Goal: Navigation & Orientation: Find specific page/section

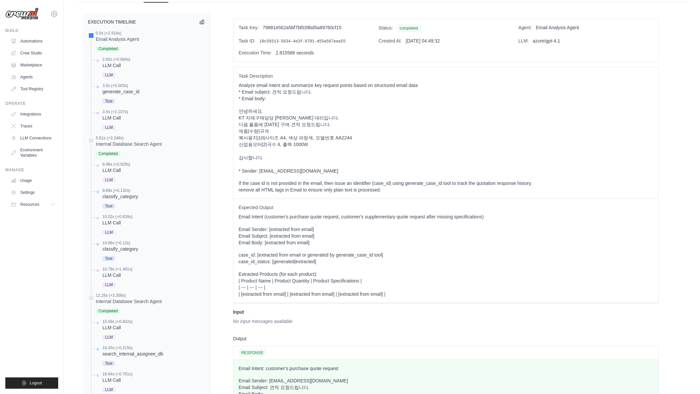
click at [33, 13] on img at bounding box center [21, 14] width 33 height 13
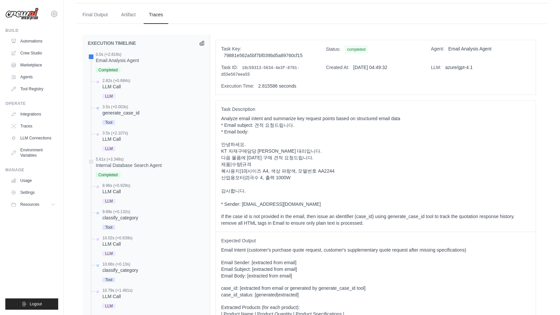
click at [374, 152] on div "KT 자재구매담당 [PERSON_NAME] 대리입니다." at bounding box center [375, 151] width 309 height 7
click at [375, 163] on div "제품|수량|규격" at bounding box center [375, 164] width 309 height 7
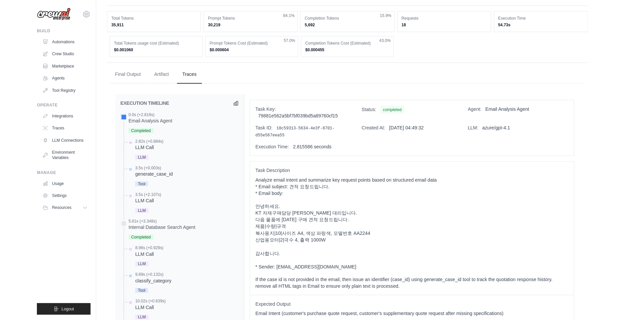
scroll to position [0, 0]
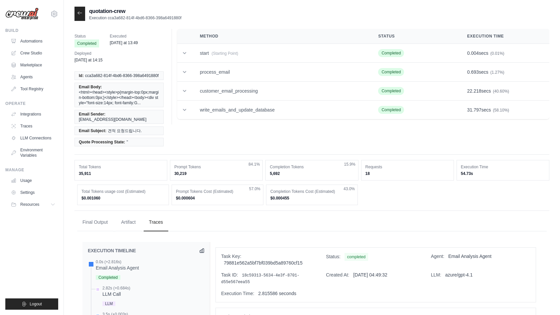
click at [463, 214] on ul "Final Output Artifact Traces" at bounding box center [311, 223] width 469 height 18
click at [462, 218] on ul "Final Output Artifact Traces" at bounding box center [311, 223] width 469 height 18
click at [462, 221] on ul "Final Output Artifact Traces" at bounding box center [311, 223] width 469 height 18
click at [460, 216] on ul "Final Output Artifact Traces" at bounding box center [311, 223] width 469 height 18
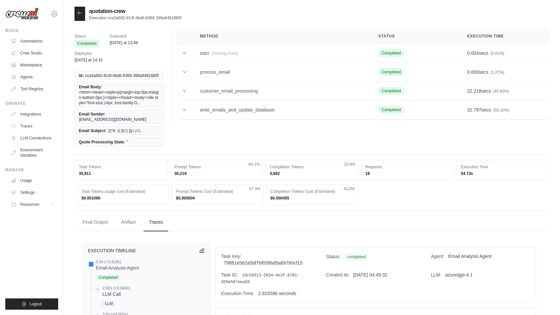
click at [460, 220] on ul "Final Output Artifact Traces" at bounding box center [311, 223] width 469 height 18
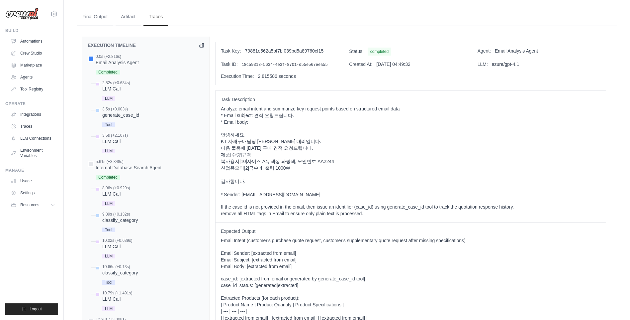
scroll to position [188, 0]
click at [583, 253] on p "Email Sender: [extracted from email] Email Subject: [extracted from email] Emai…" at bounding box center [411, 261] width 380 height 20
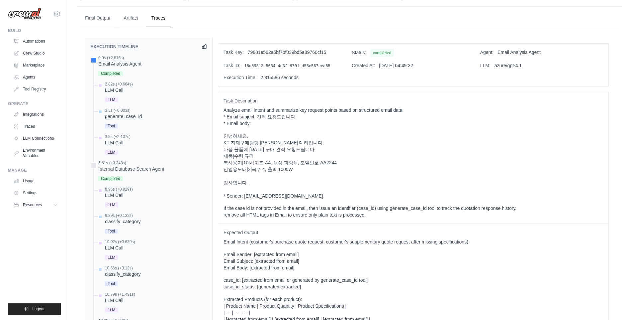
scroll to position [0, 0]
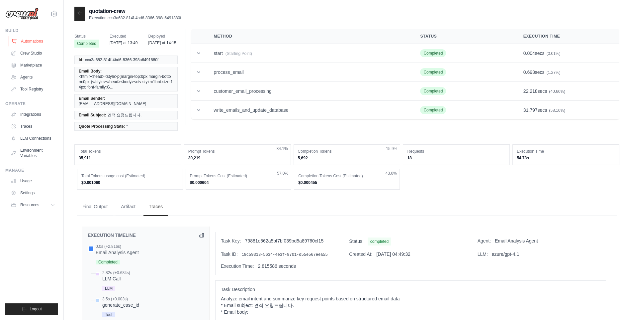
click at [26, 41] on link "Automations" at bounding box center [34, 41] width 50 height 11
click at [30, 53] on link "Crew Studio" at bounding box center [34, 53] width 50 height 11
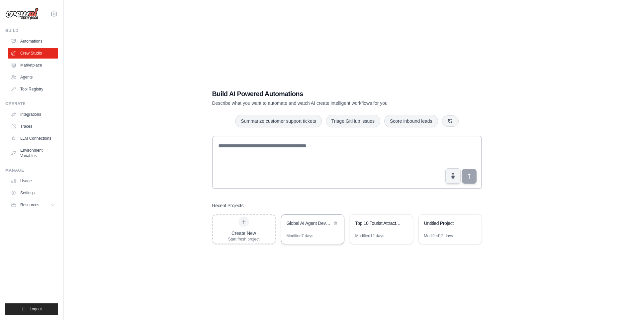
click at [309, 229] on div "Global AI Agent Development Weekly Monitor" at bounding box center [312, 223] width 63 height 19
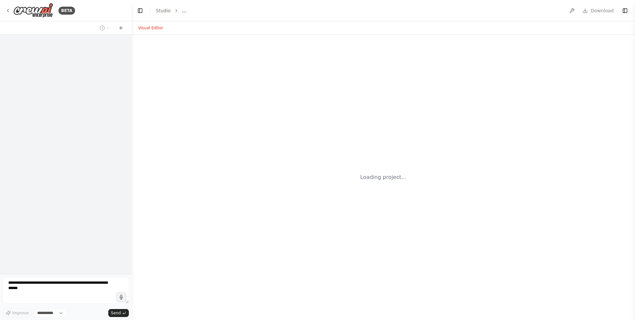
select select "****"
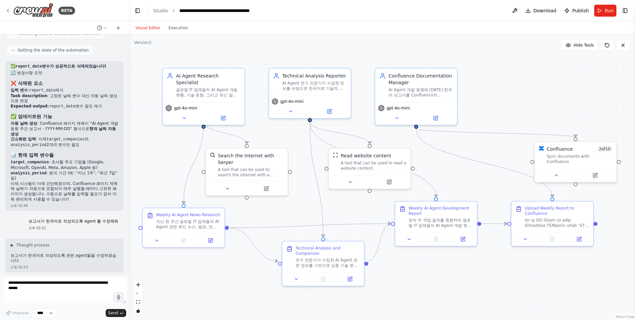
scroll to position [1625, 0]
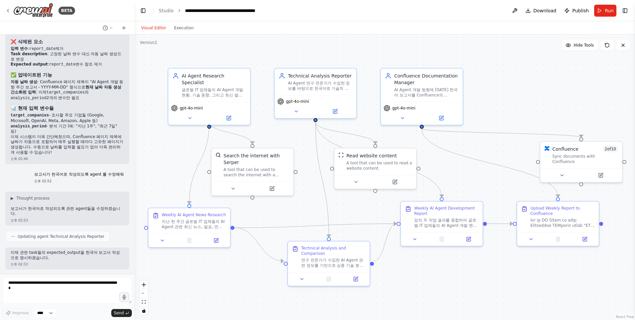
drag, startPoint x: 129, startPoint y: 220, endPoint x: 133, endPoint y: 279, distance: 59.3
click at [134, 281] on div "BETA 글로벌 IT 업체들의 AI Agent 개발 방법과 결과물에 대해 최신 현황을 주단위로 조사하는 crew를 만들어줘. 오후 02:36 …" at bounding box center [317, 160] width 635 height 320
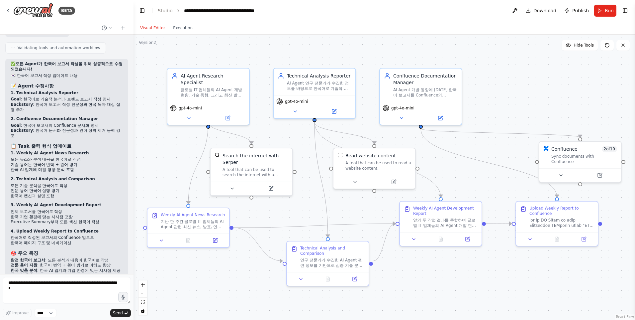
scroll to position [1977, 0]
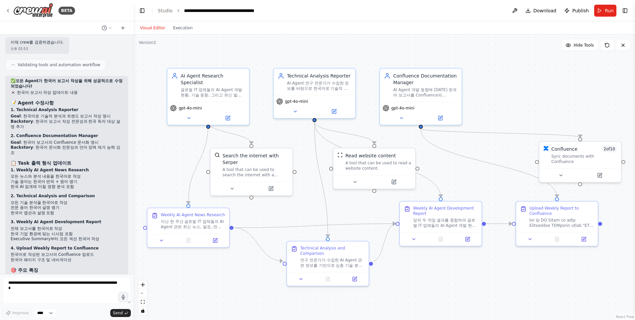
click at [590, 309] on div ".deletable-edge-delete-btn { width: 20px; height: 20px; border: 0px solid #ffff…" at bounding box center [385, 177] width 502 height 285
click at [619, 310] on div ".deletable-edge-delete-btn { width: 20px; height: 20px; border: 0px solid #ffff…" at bounding box center [385, 177] width 502 height 285
click at [161, 14] on header "**********" at bounding box center [385, 10] width 502 height 21
click at [161, 12] on link "Studio" at bounding box center [165, 10] width 15 height 5
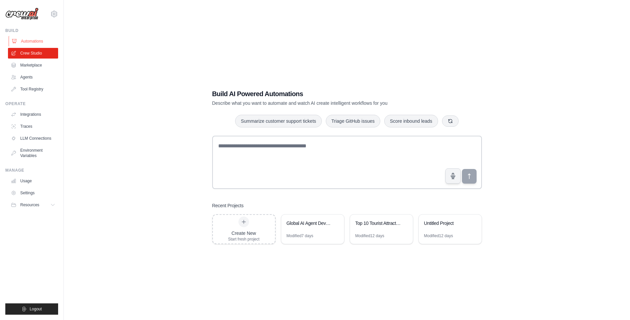
click at [35, 44] on link "Automations" at bounding box center [34, 41] width 50 height 11
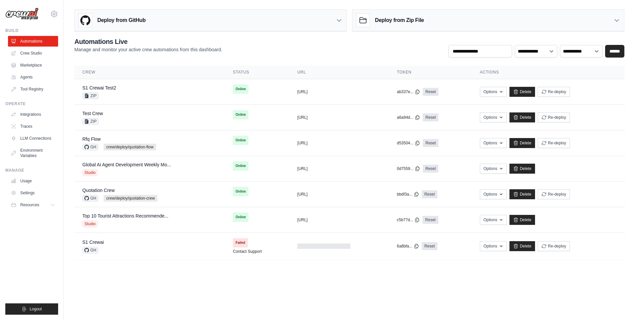
click at [348, 291] on body "[DOMAIN_NAME][EMAIL_ADDRESS][PERSON_NAME][DOMAIN_NAME] Settings Build Automatio…" at bounding box center [317, 160] width 635 height 320
click at [311, 288] on body "neo.kim@kt.com Settings Build Automations Crew Studio" at bounding box center [317, 160] width 635 height 320
click at [530, 287] on body "neo.kim@kt.com Settings Build Automations Crew Studio" at bounding box center [317, 160] width 635 height 320
click at [600, 290] on body "neo.kim@kt.com Settings Build Automations Crew Studio" at bounding box center [317, 160] width 635 height 320
click at [26, 112] on link "Integrations" at bounding box center [34, 114] width 50 height 11
